Goal: Navigation & Orientation: Find specific page/section

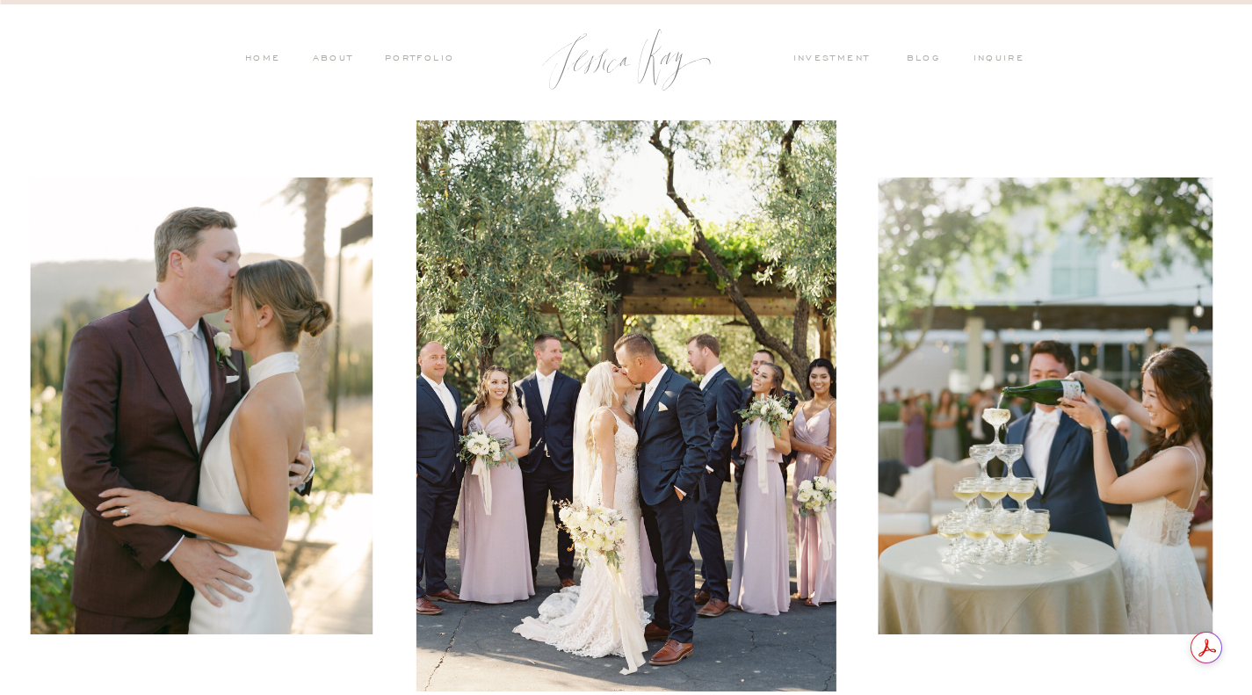
click at [836, 56] on nav "investment" at bounding box center [837, 60] width 86 height 16
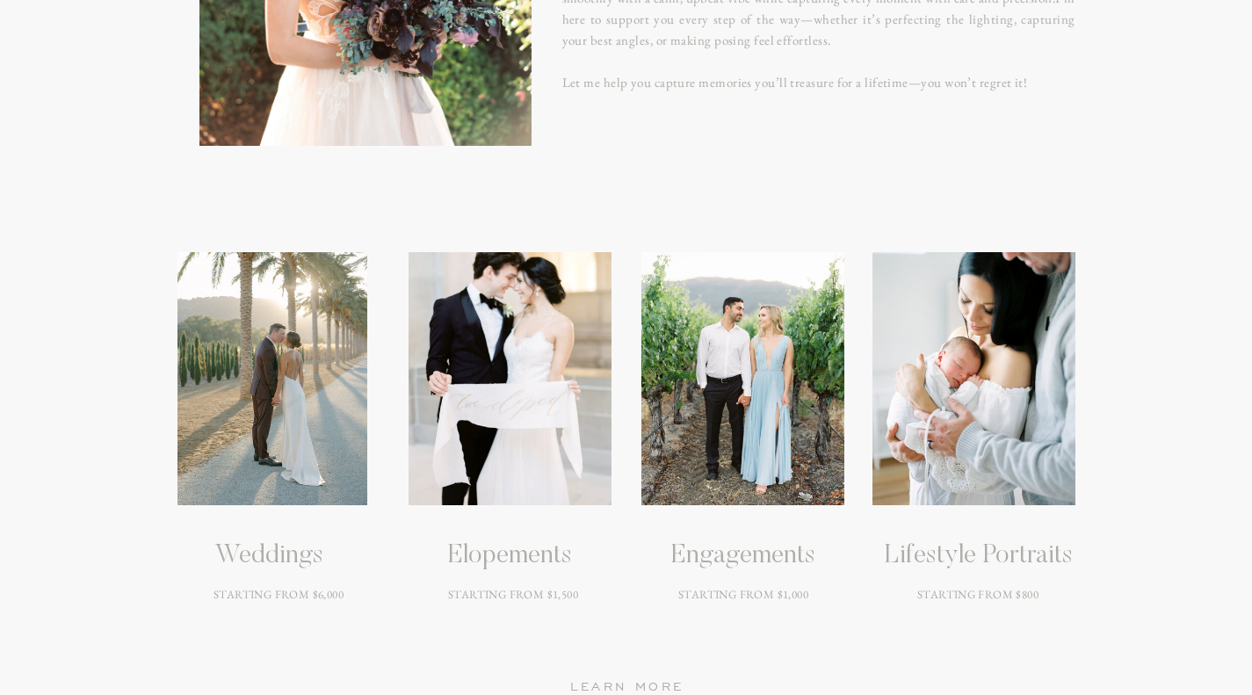
scroll to position [2345, 0]
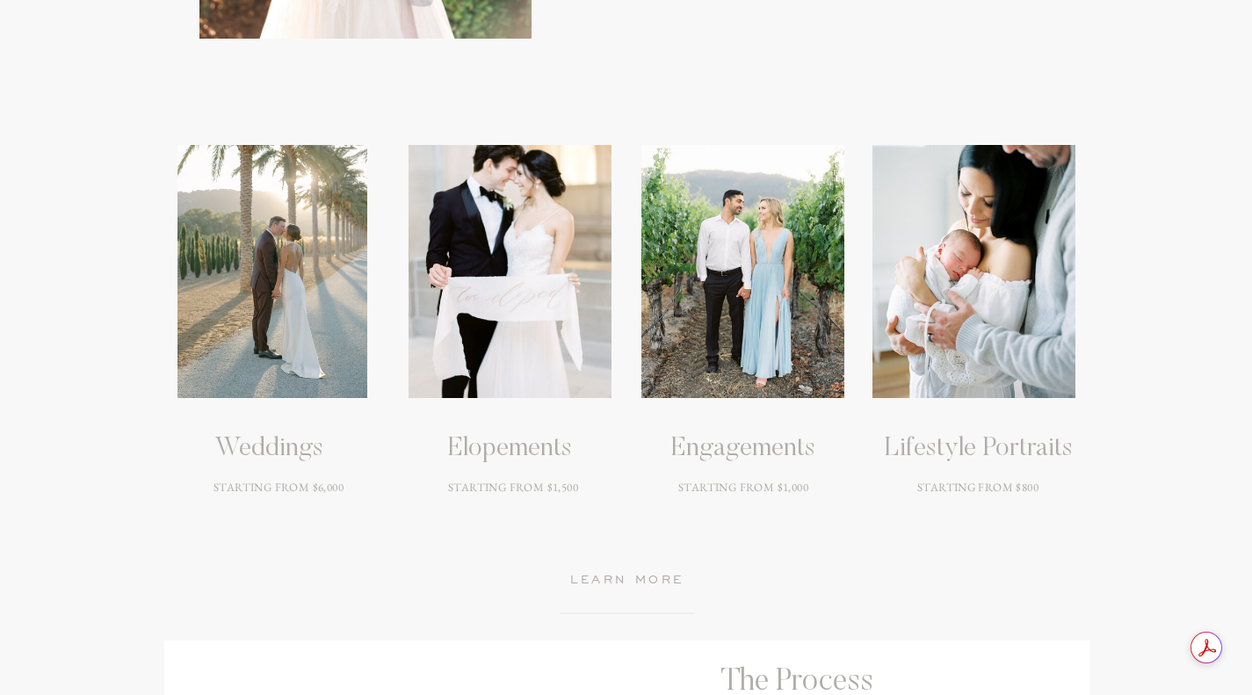
click at [232, 444] on h3 "Weddings" at bounding box center [269, 449] width 266 height 32
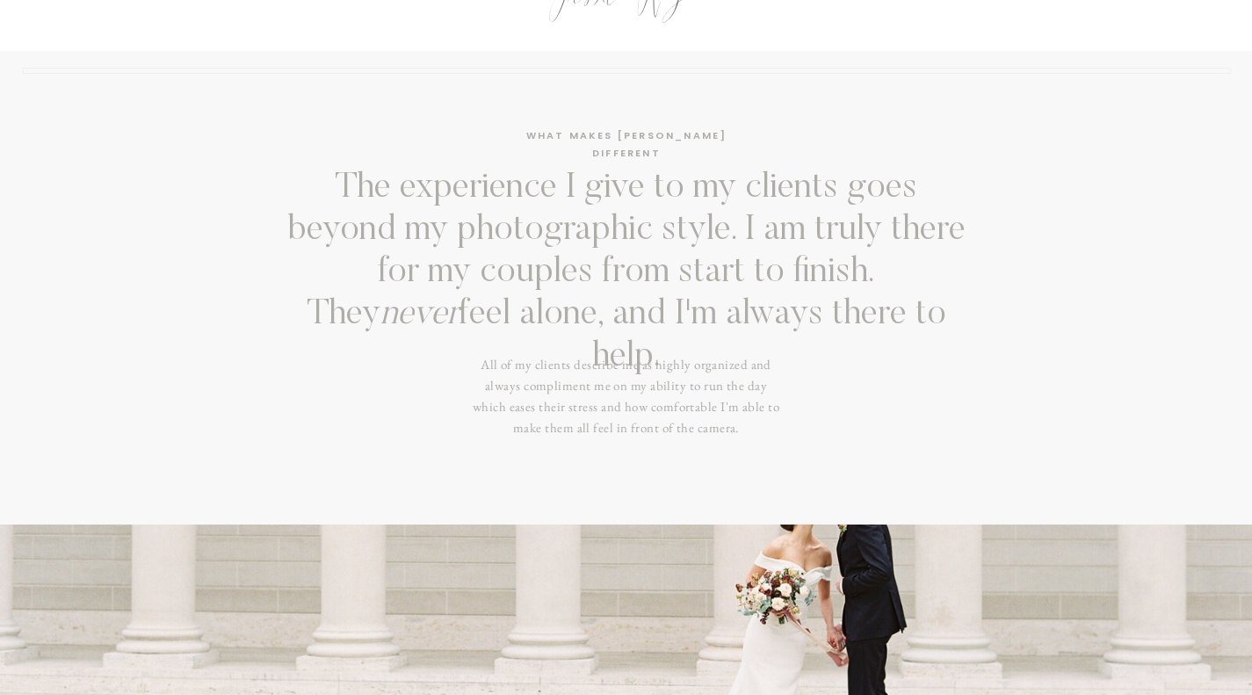
scroll to position [0, 0]
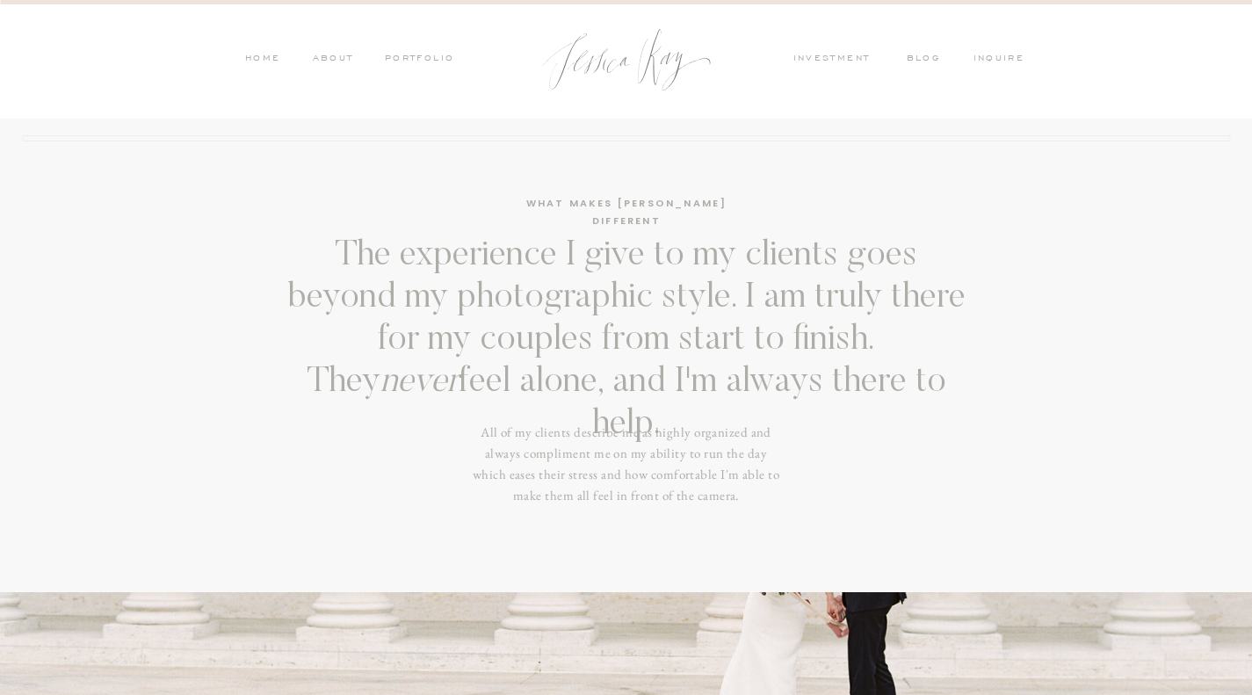
click at [395, 54] on nav "PORTFOLIO" at bounding box center [418, 60] width 73 height 16
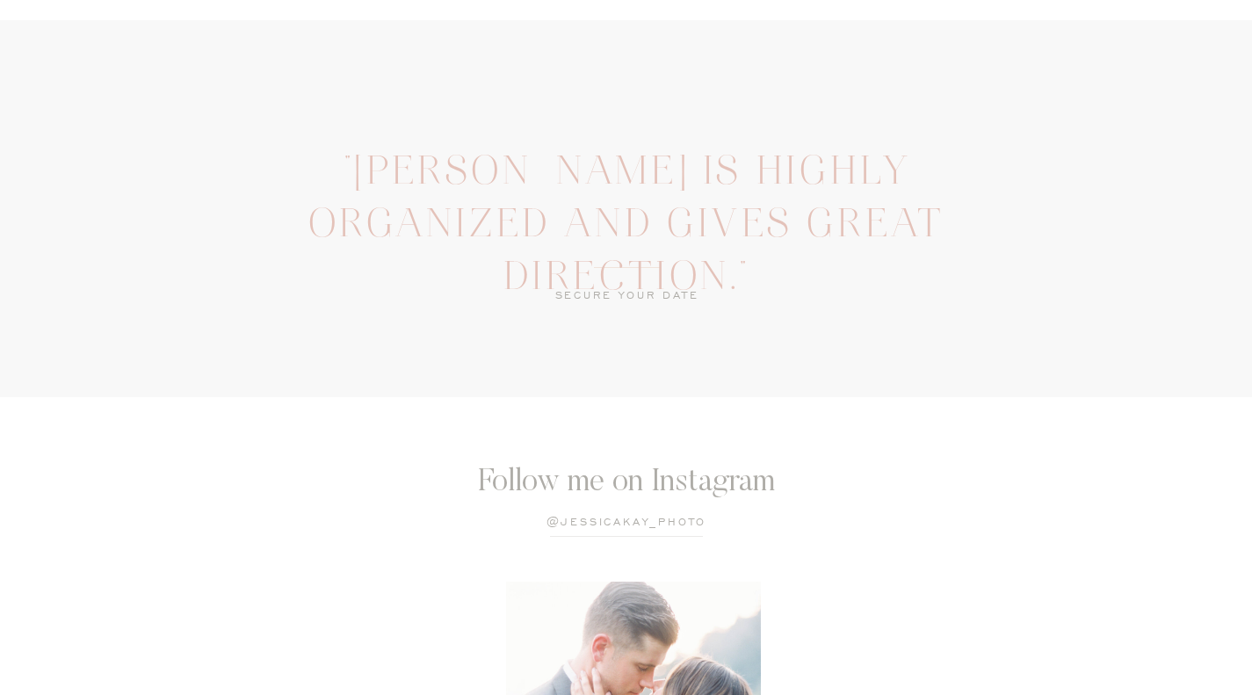
scroll to position [2041, 0]
